Goal: Information Seeking & Learning: Find specific fact

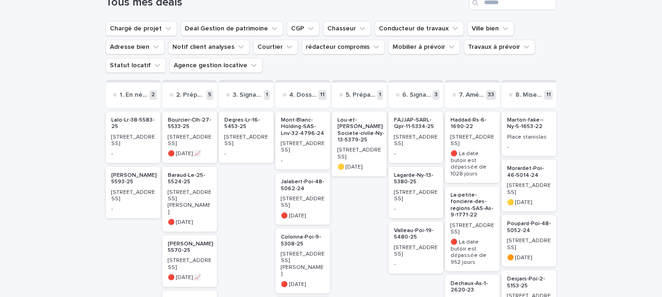
scroll to position [72, 0]
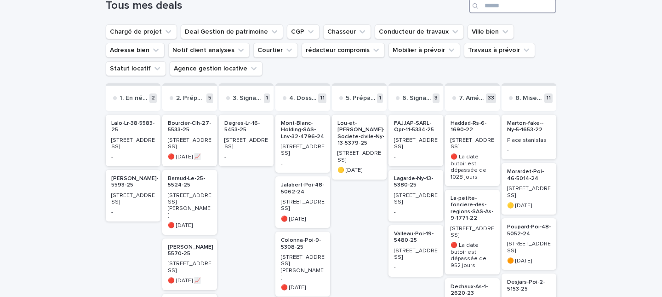
click at [491, 5] on input "Search" at bounding box center [512, 6] width 87 height 15
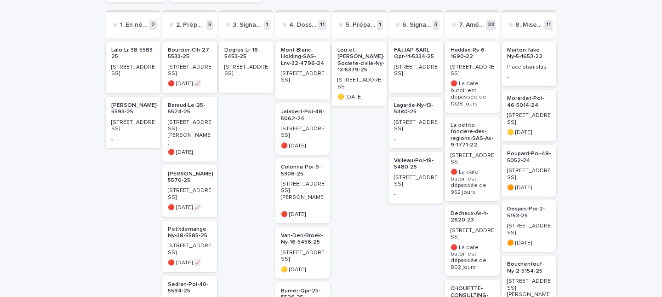
scroll to position [74, 0]
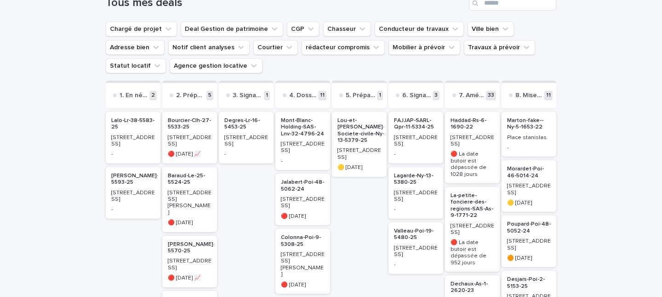
click at [147, 149] on div "-" at bounding box center [133, 153] width 44 height 8
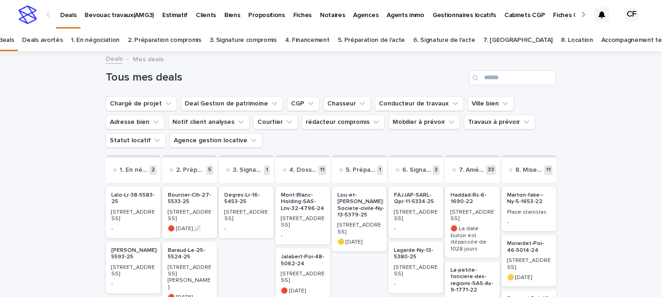
scroll to position [29, 0]
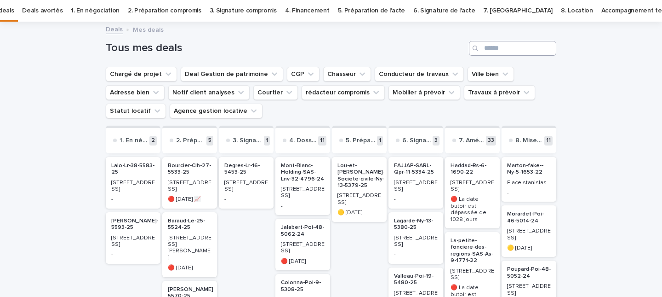
click at [495, 40] on div "Tous mes deals" at bounding box center [331, 45] width 451 height 44
click at [492, 43] on input "Search" at bounding box center [512, 48] width 87 height 15
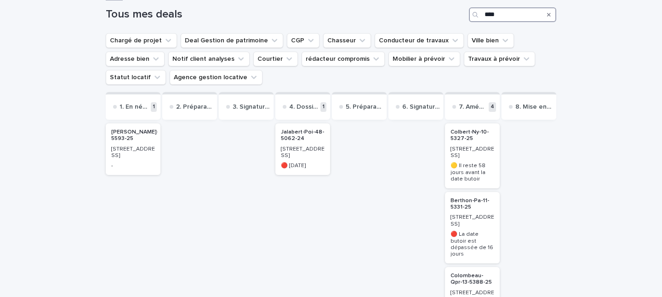
scroll to position [63, 0]
type input "****"
click at [494, 218] on p "[STREET_ADDRESS]" at bounding box center [473, 220] width 44 height 13
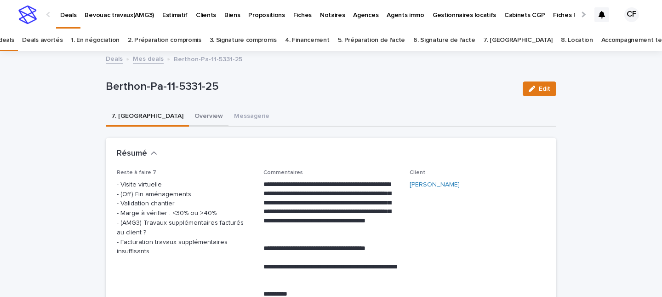
drag, startPoint x: 179, startPoint y: 128, endPoint x: 173, endPoint y: 120, distance: 10.2
click at [189, 120] on button "Overview" at bounding box center [209, 116] width 40 height 19
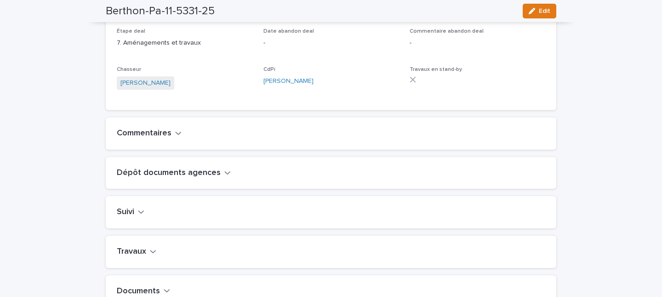
scroll to position [314, 0]
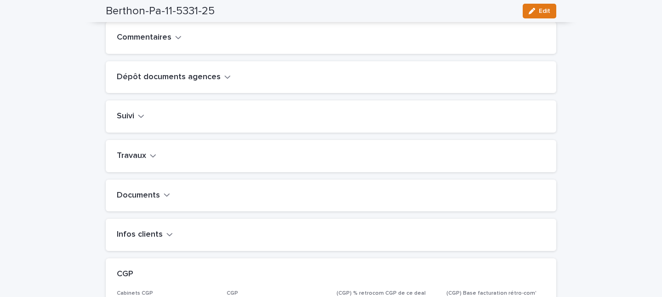
click at [143, 155] on div "Travaux" at bounding box center [331, 156] width 451 height 32
click at [141, 161] on h2 "Travaux" at bounding box center [131, 156] width 29 height 10
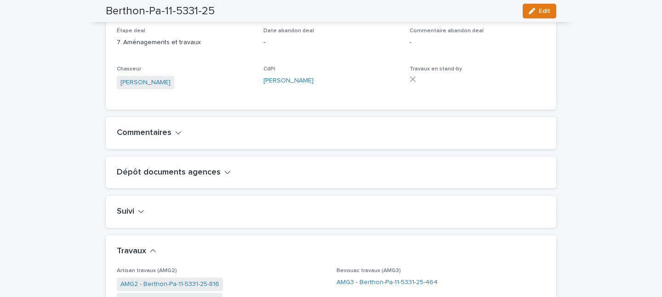
scroll to position [0, 0]
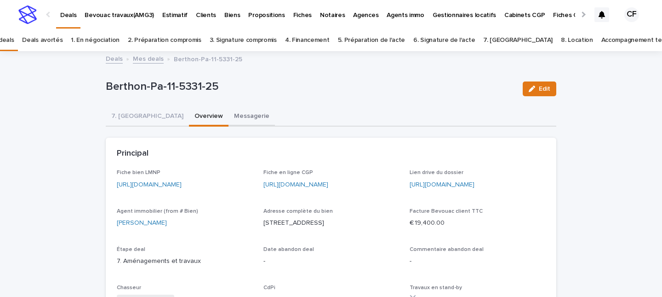
click at [228, 120] on button "Messagerie" at bounding box center [251, 116] width 46 height 19
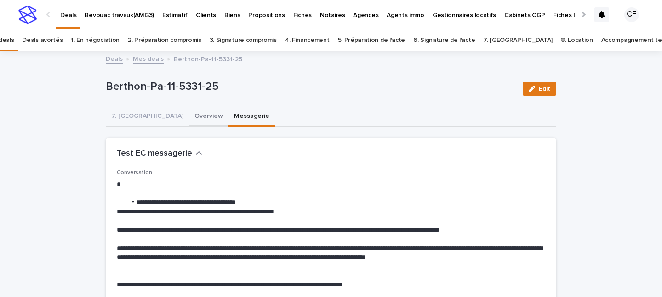
click at [189, 122] on button "Overview" at bounding box center [209, 116] width 40 height 19
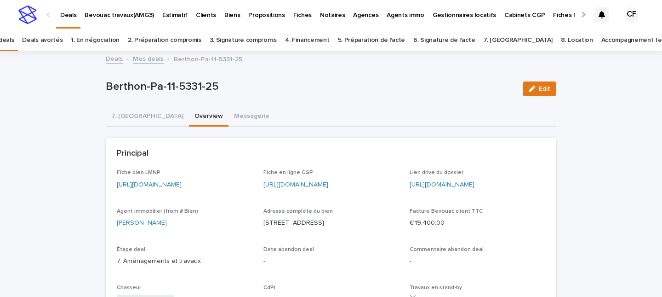
drag, startPoint x: 263, startPoint y: 231, endPoint x: 317, endPoint y: 233, distance: 53.8
click at [317, 228] on p "[STREET_ADDRESS]" at bounding box center [331, 223] width 136 height 10
click at [312, 228] on p "[STREET_ADDRESS]" at bounding box center [331, 223] width 136 height 10
drag, startPoint x: 315, startPoint y: 231, endPoint x: 262, endPoint y: 232, distance: 52.9
click at [262, 232] on div "Fiche bien LMNP [URL][DOMAIN_NAME] Fiche en ligne CGP [URL][DOMAIN_NAME] Lien d…" at bounding box center [331, 243] width 428 height 148
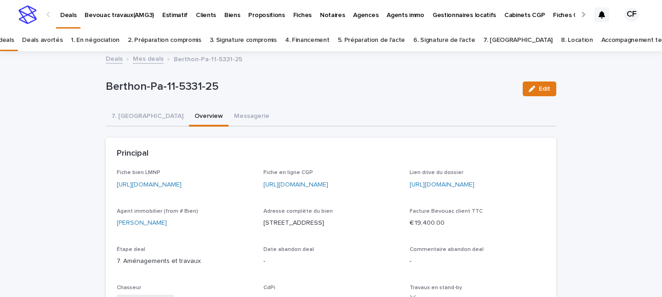
click at [266, 228] on p "[STREET_ADDRESS]" at bounding box center [331, 223] width 136 height 10
drag, startPoint x: 262, startPoint y: 232, endPoint x: 316, endPoint y: 234, distance: 53.8
click at [316, 234] on div "Fiche bien LMNP [URL][DOMAIN_NAME] Fiche en ligne CGP [URL][DOMAIN_NAME] Lien d…" at bounding box center [331, 243] width 428 height 148
copy p "[STREET_ADDRESS]"
click at [182, 185] on link "[URL][DOMAIN_NAME]" at bounding box center [149, 184] width 65 height 6
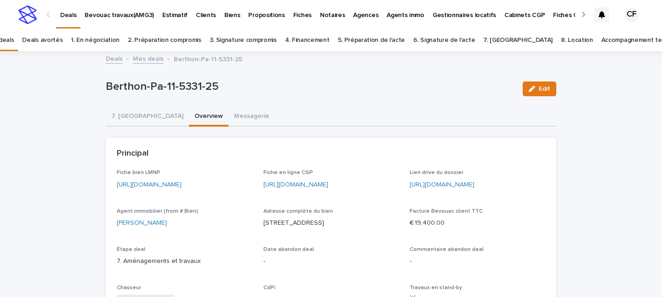
click at [394, 84] on p "Berthon-Pa-11-5331-25" at bounding box center [311, 86] width 410 height 13
click at [182, 187] on link "[URL][DOMAIN_NAME]" at bounding box center [149, 184] width 65 height 6
click at [19, 21] on img at bounding box center [27, 15] width 18 height 18
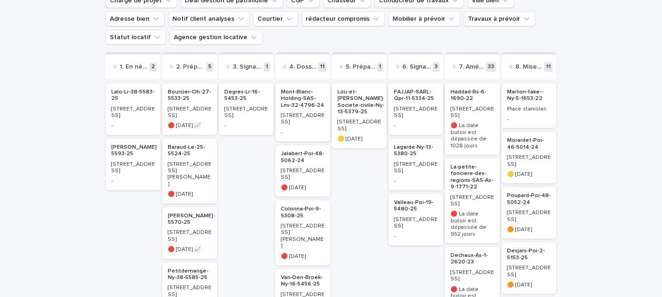
scroll to position [84, 0]
